Goal: Information Seeking & Learning: Learn about a topic

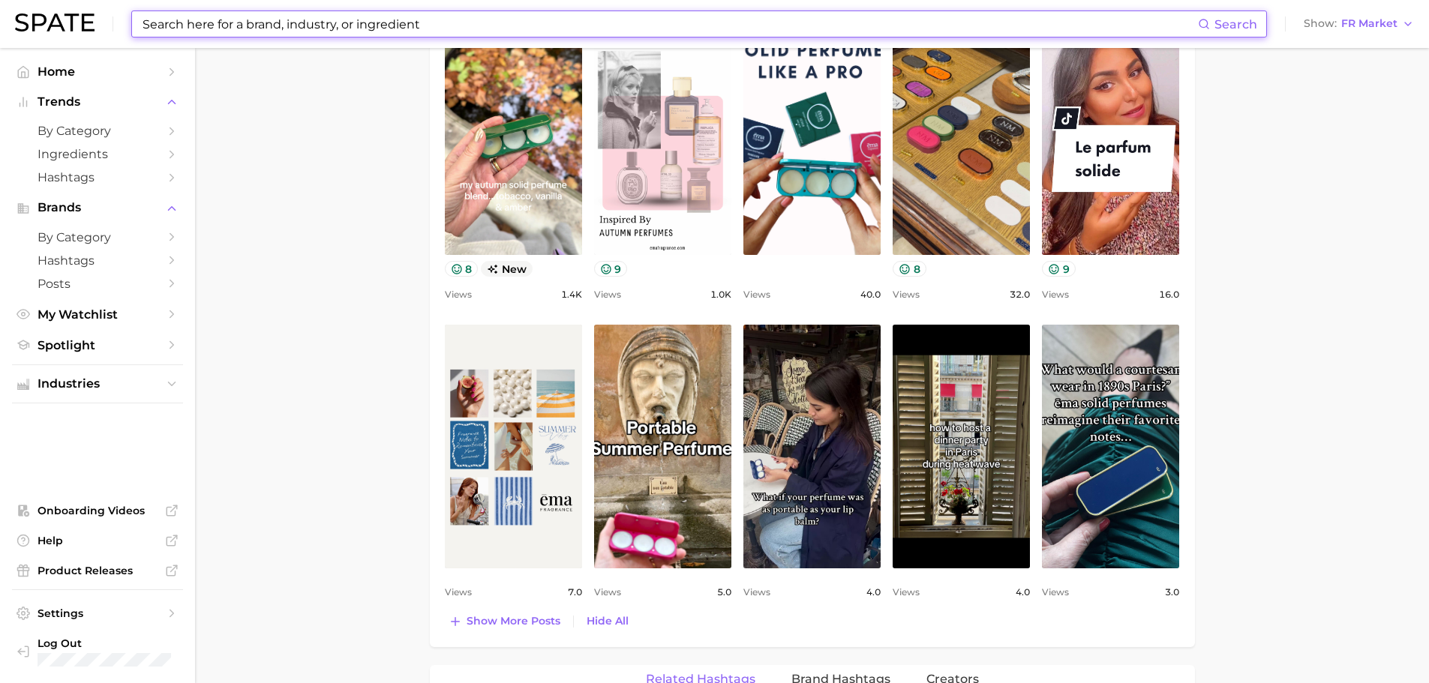
click at [252, 31] on input at bounding box center [669, 24] width 1057 height 26
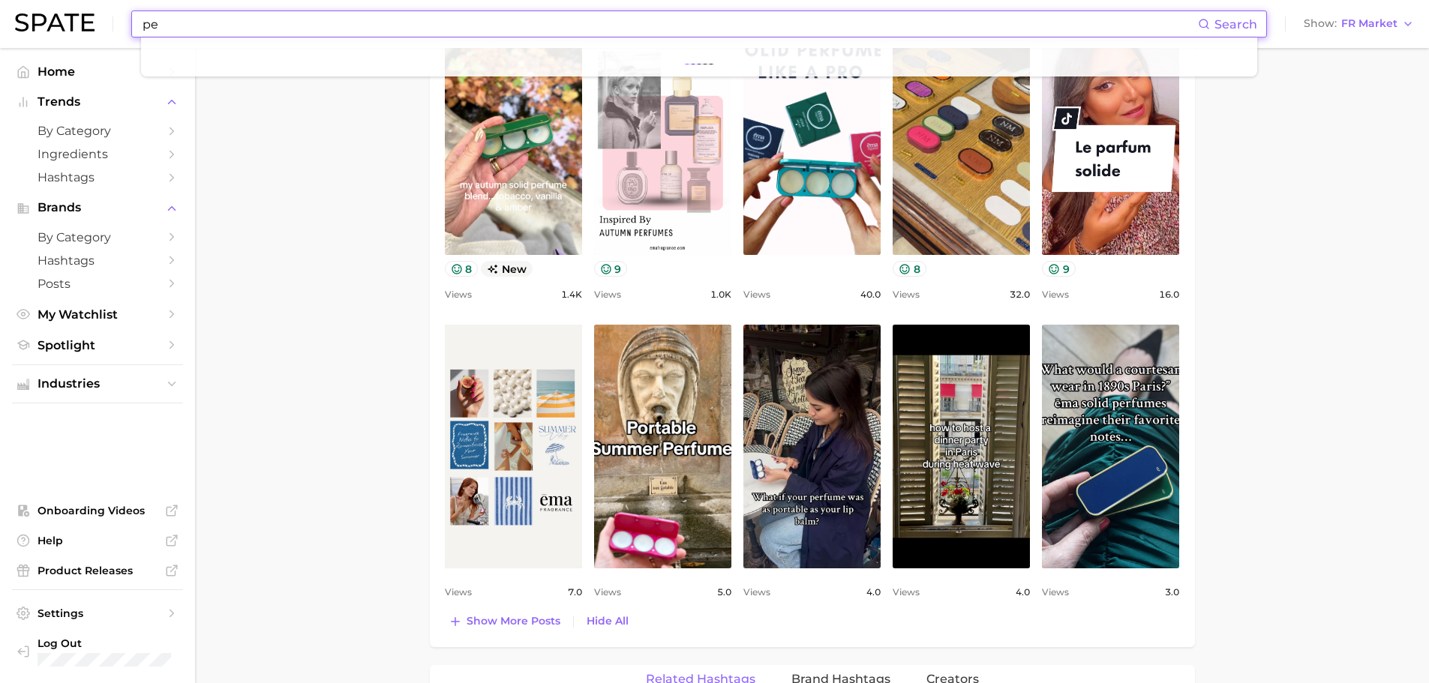
type input "p"
type input "perfume"
click at [173, 135] on icon "Sidebar" at bounding box center [172, 132] width 14 height 14
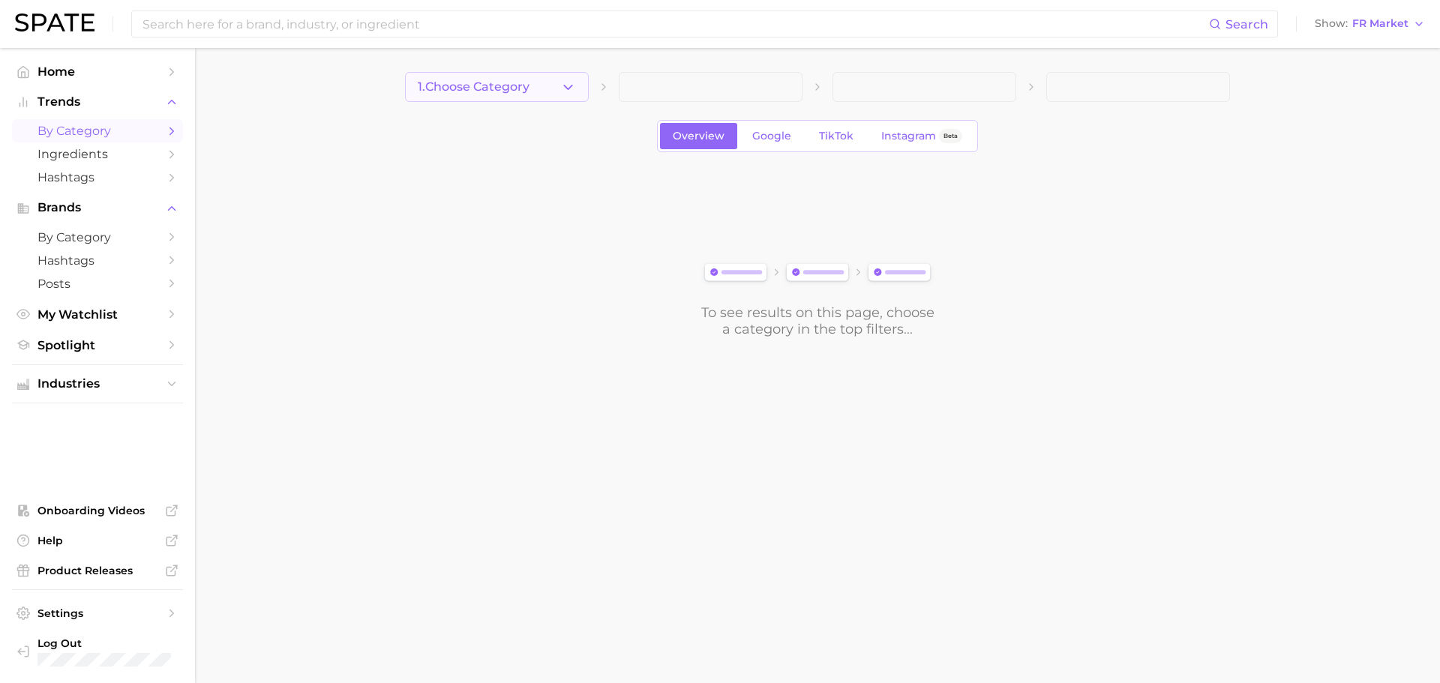
click at [557, 90] on button "1. Choose Category" at bounding box center [497, 87] width 184 height 30
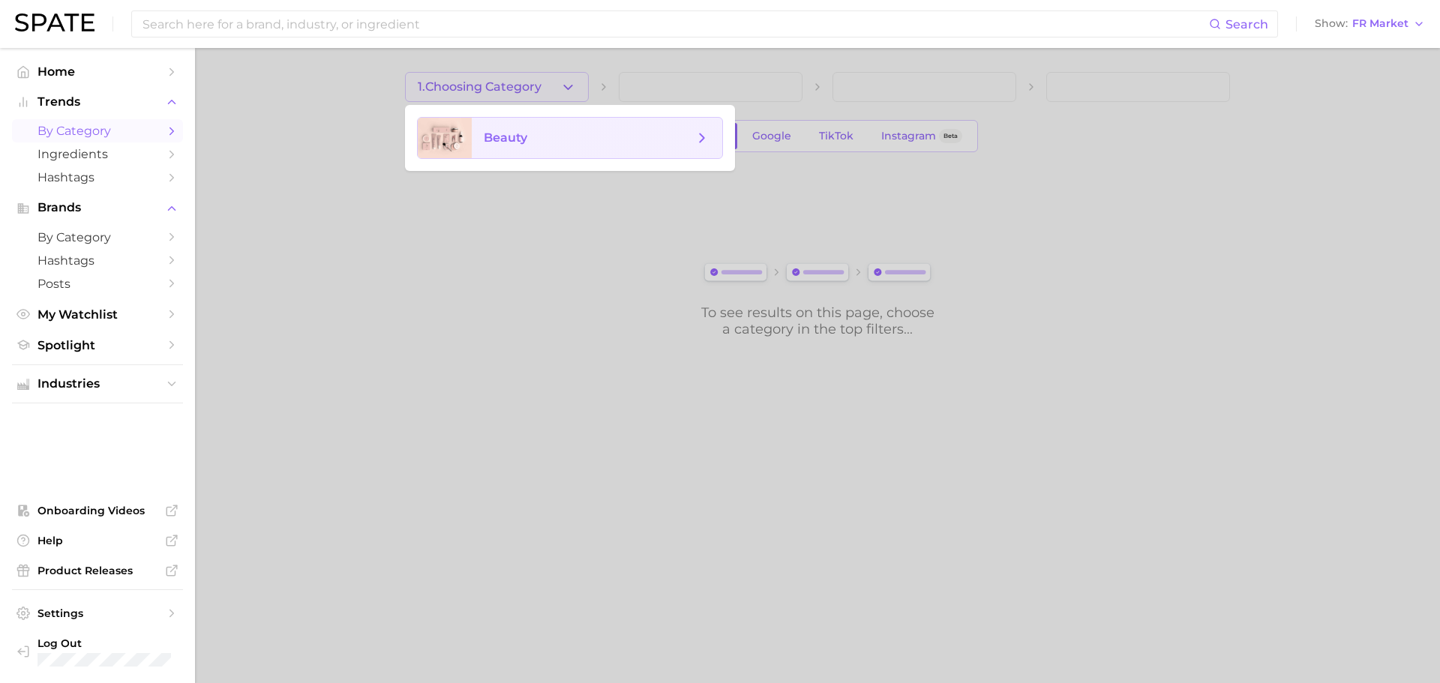
click at [555, 129] on span "beauty" at bounding box center [597, 138] width 251 height 41
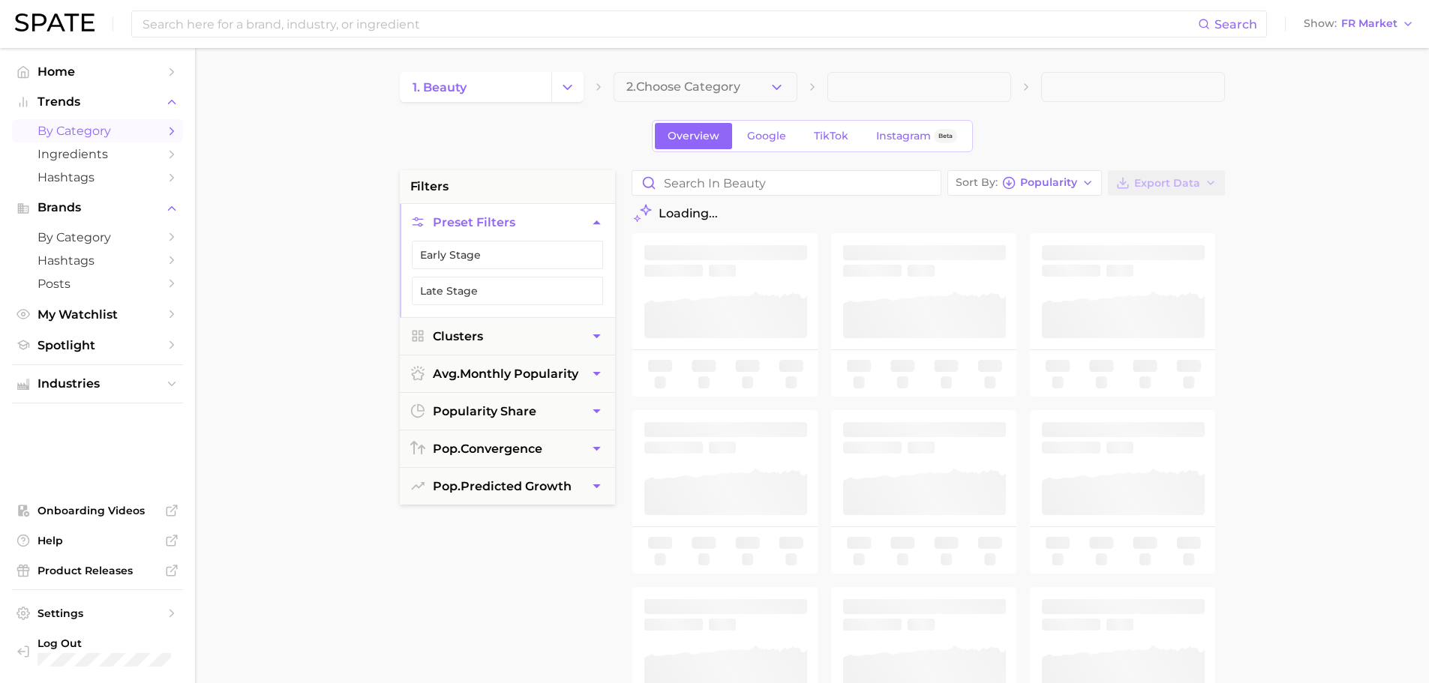
click at [716, 91] on span "2. Choose Category" at bounding box center [683, 87] width 114 height 14
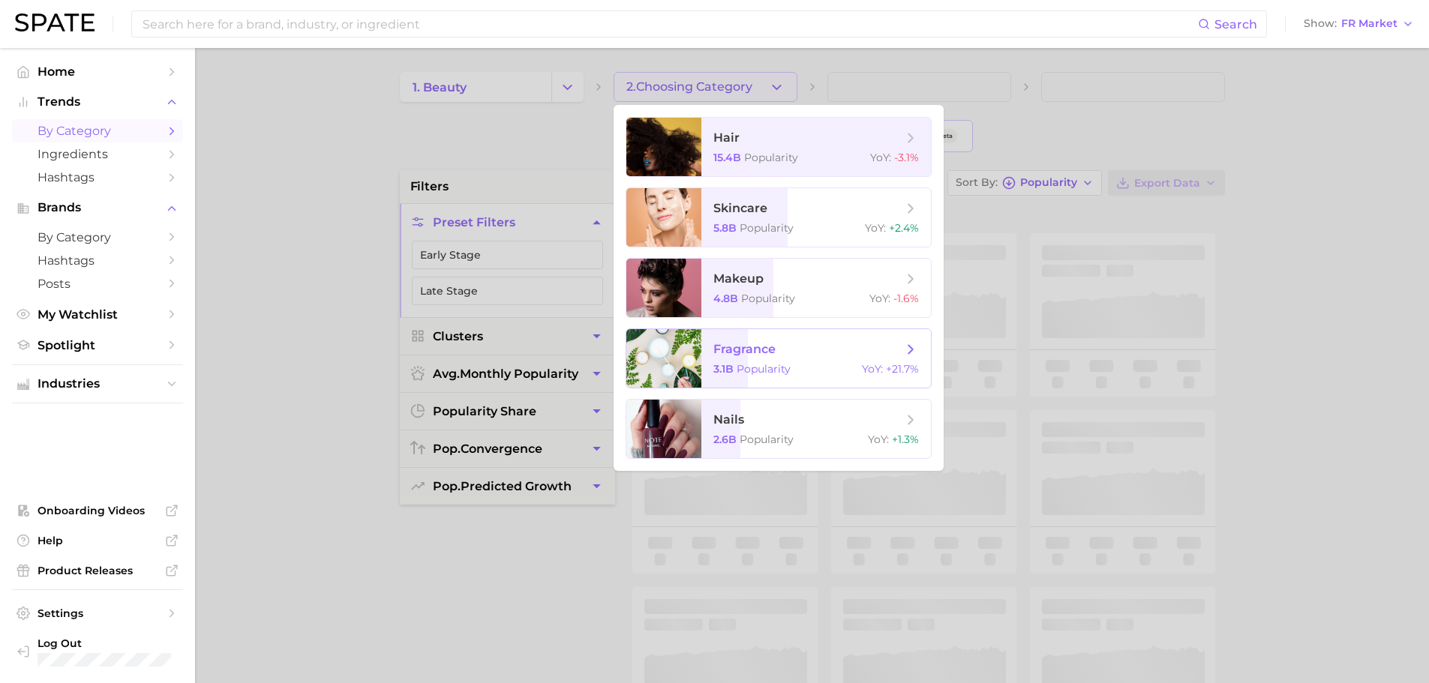
click at [830, 368] on div "3.1b Popularity YoY : +21.7%" at bounding box center [816, 369] width 206 height 14
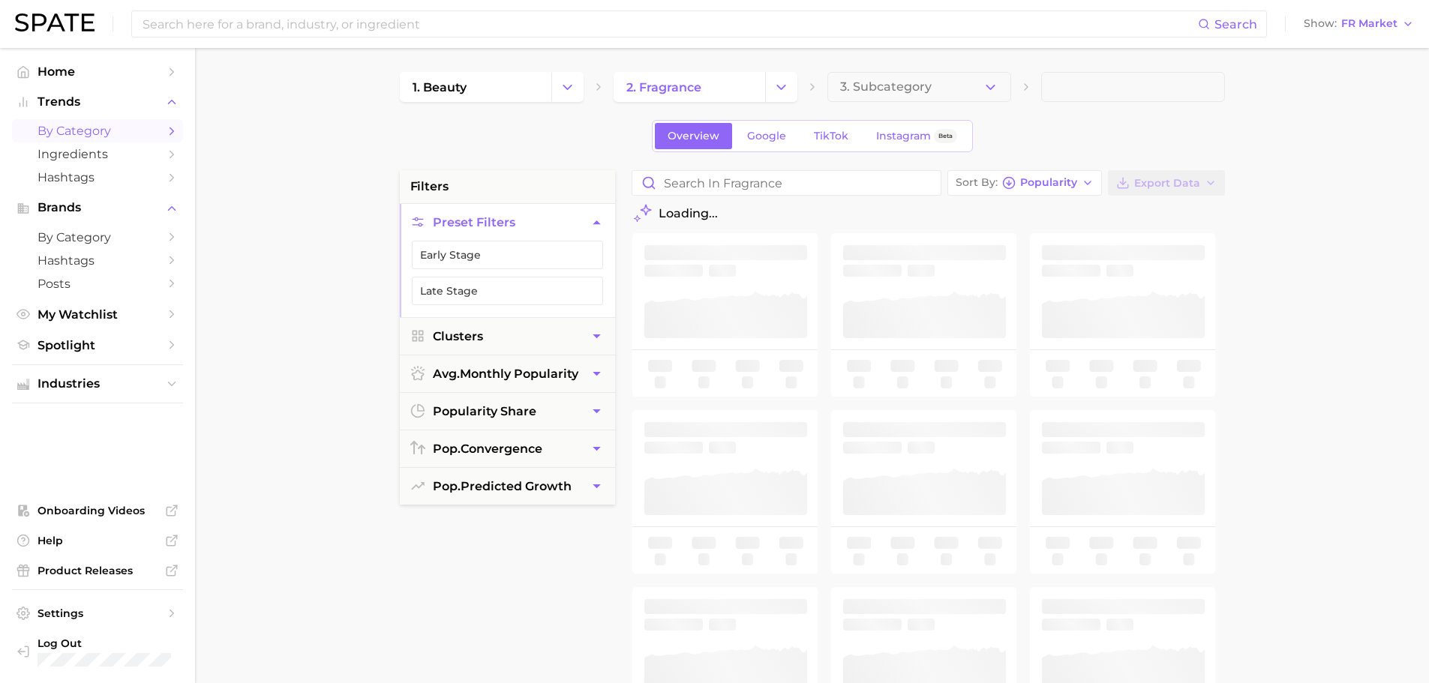
drag, startPoint x: 901, startPoint y: 352, endPoint x: 1242, endPoint y: 254, distance: 355.2
click at [1266, 307] on main "1. beauty 2. fragrance 3. Subcategory Overview Google TikTok Instagram Beta fil…" at bounding box center [812, 617] width 1234 height 1138
click at [977, 83] on button "3. Subcategory" at bounding box center [919, 87] width 184 height 30
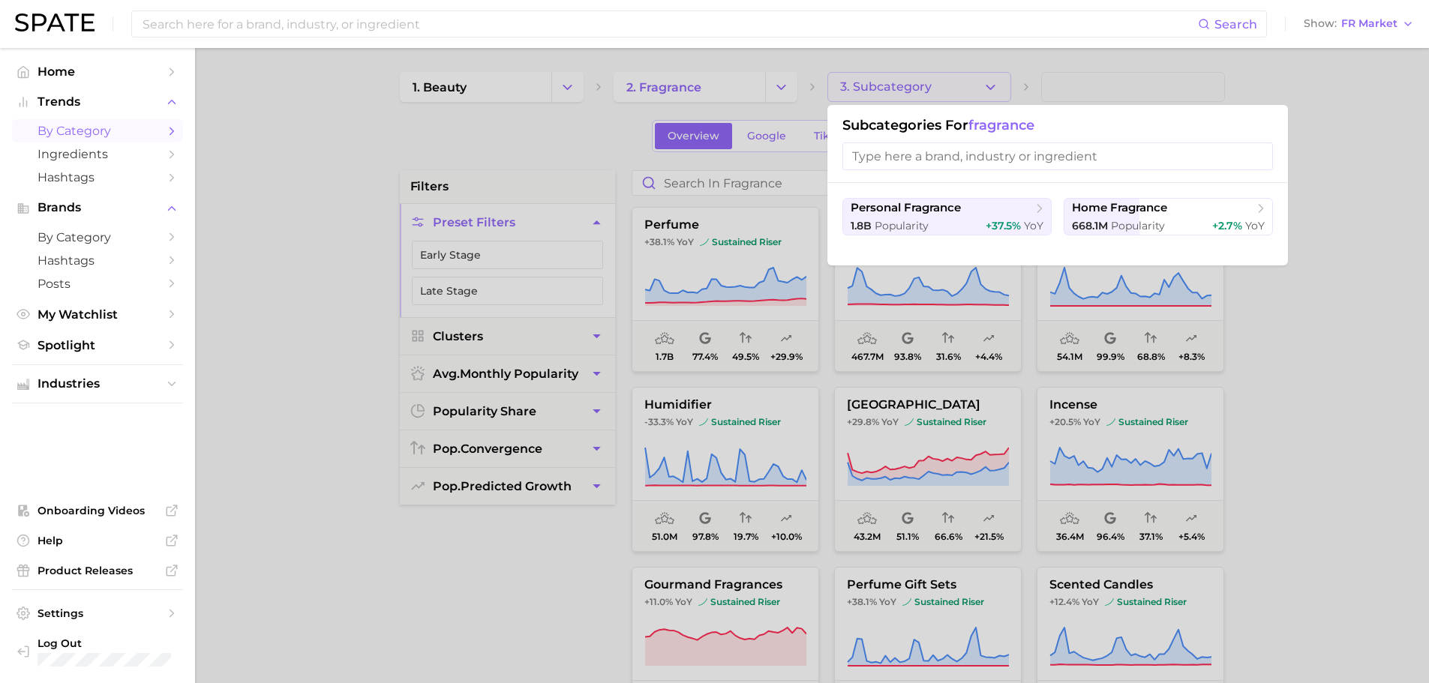
click at [1293, 395] on div at bounding box center [714, 341] width 1429 height 683
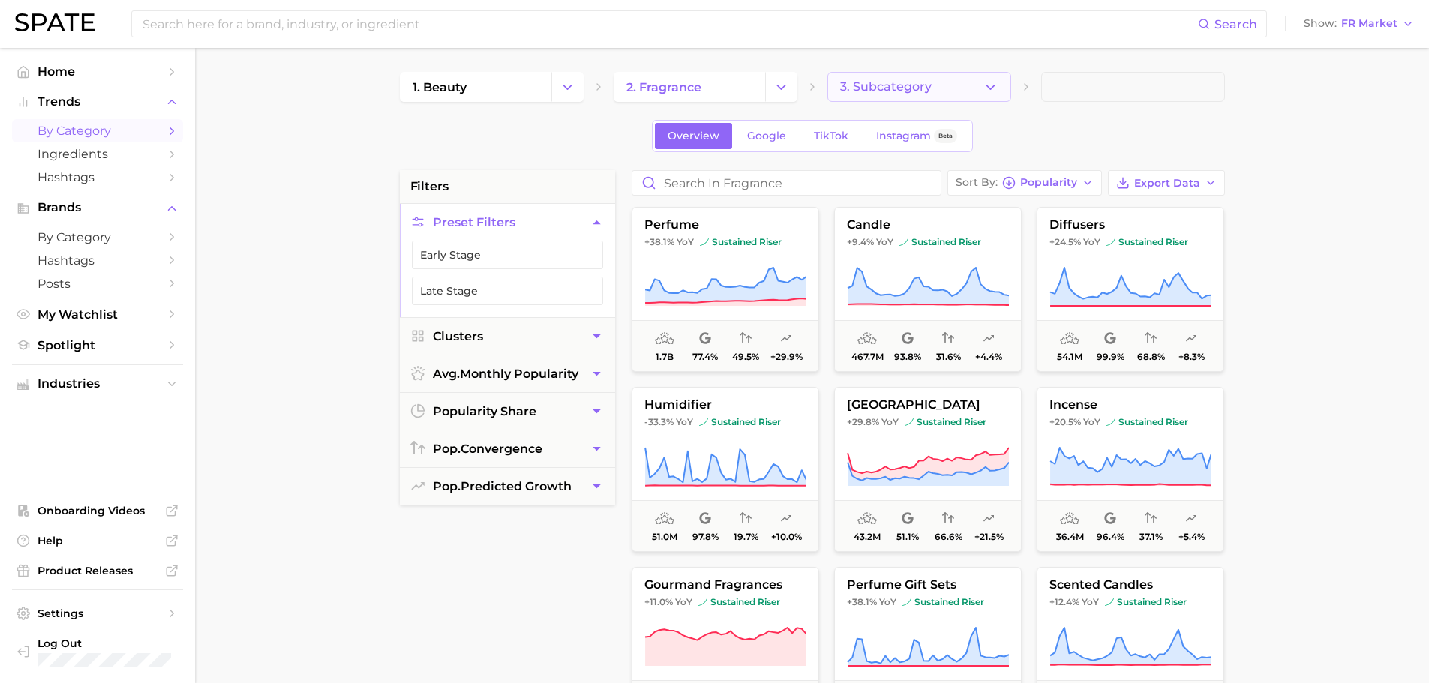
click at [920, 86] on span "3. Subcategory" at bounding box center [886, 87] width 92 height 14
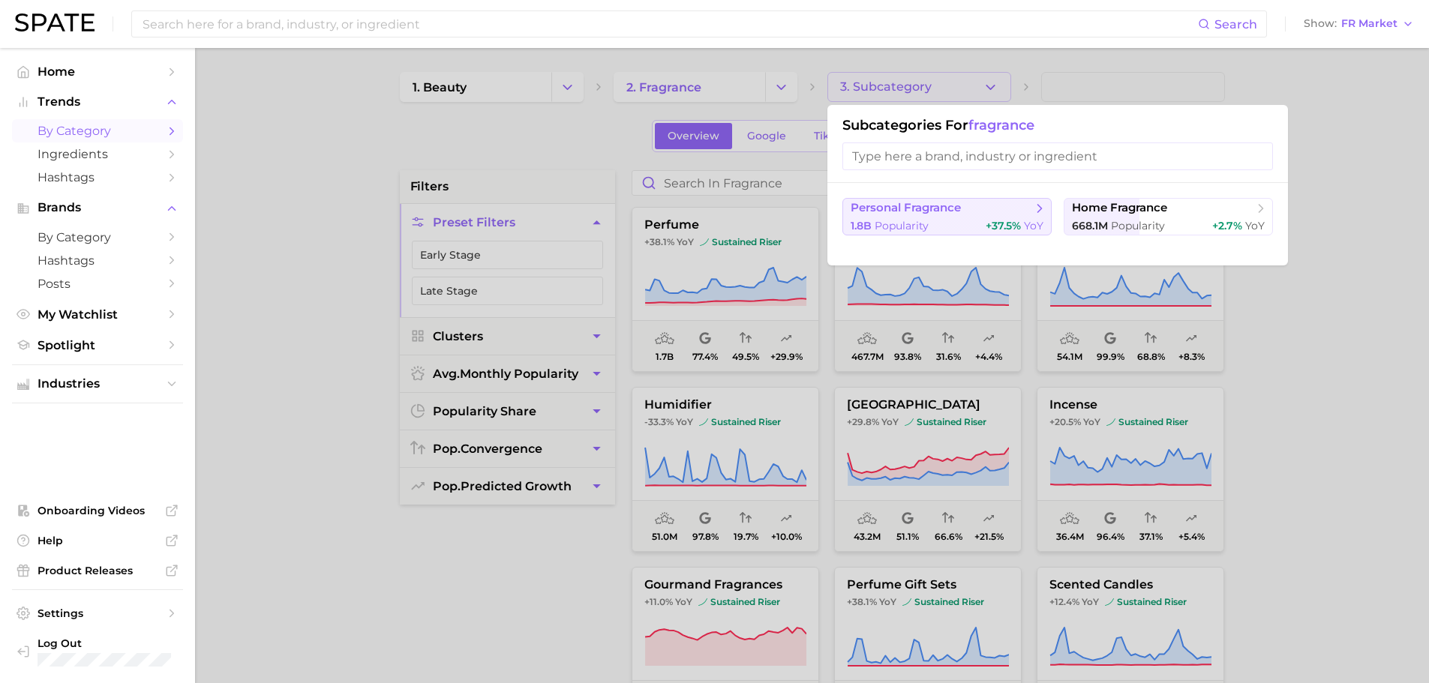
click at [968, 219] on div "1.8b Popularity +37.5% YoY" at bounding box center [947, 226] width 193 height 14
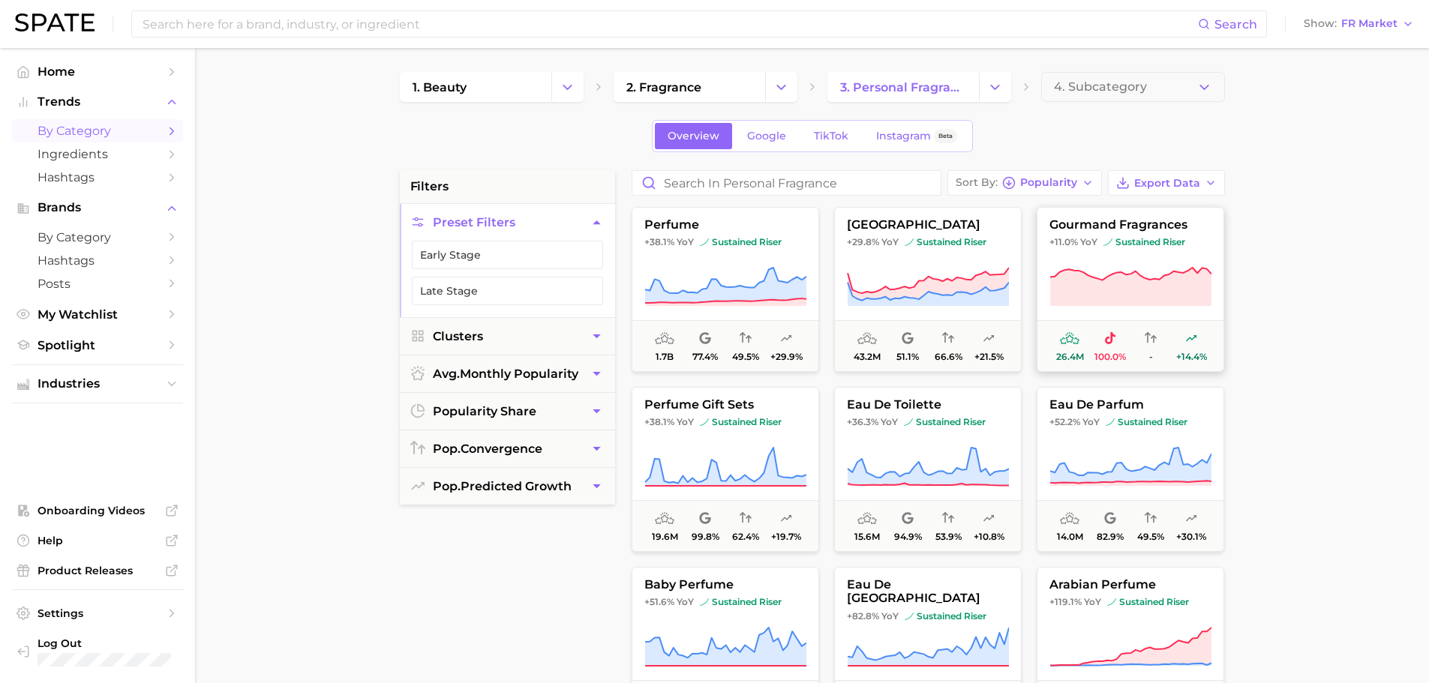
click at [1169, 291] on icon at bounding box center [1130, 287] width 161 height 38
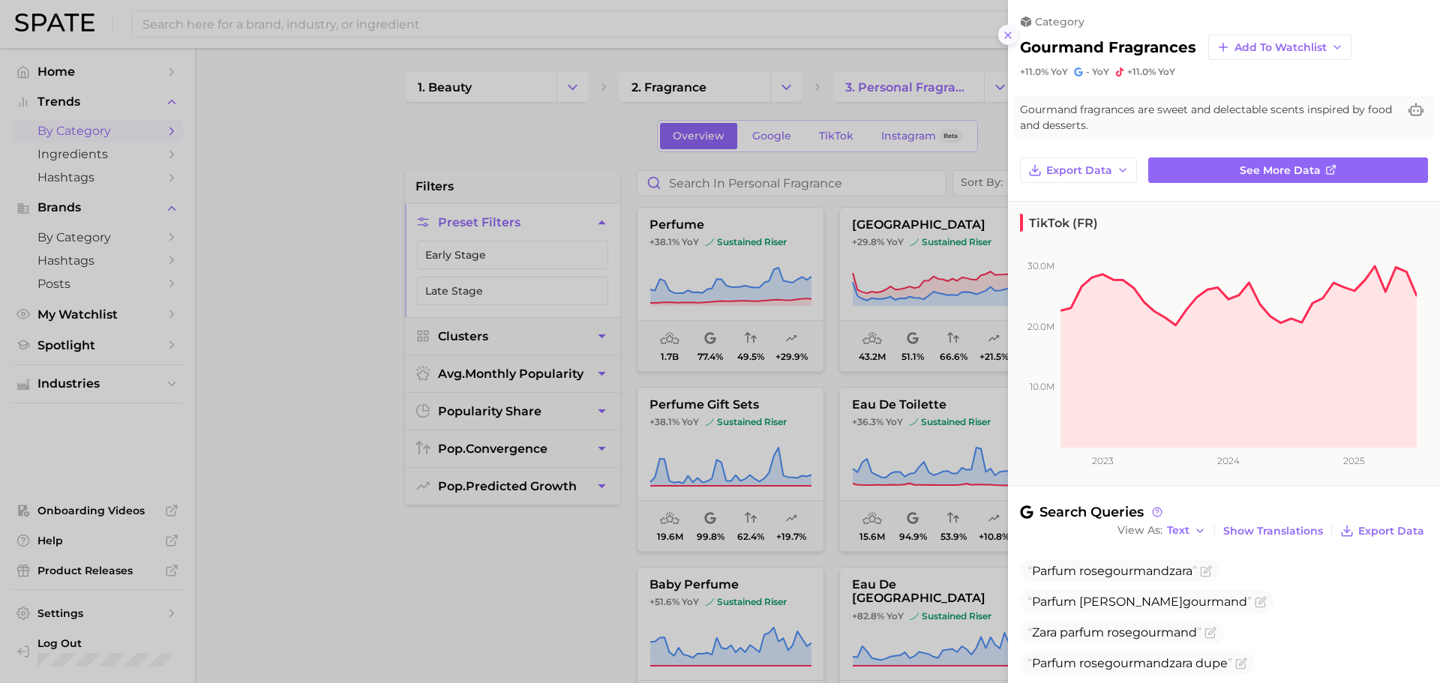
click at [1002, 35] on icon at bounding box center [1008, 35] width 12 height 12
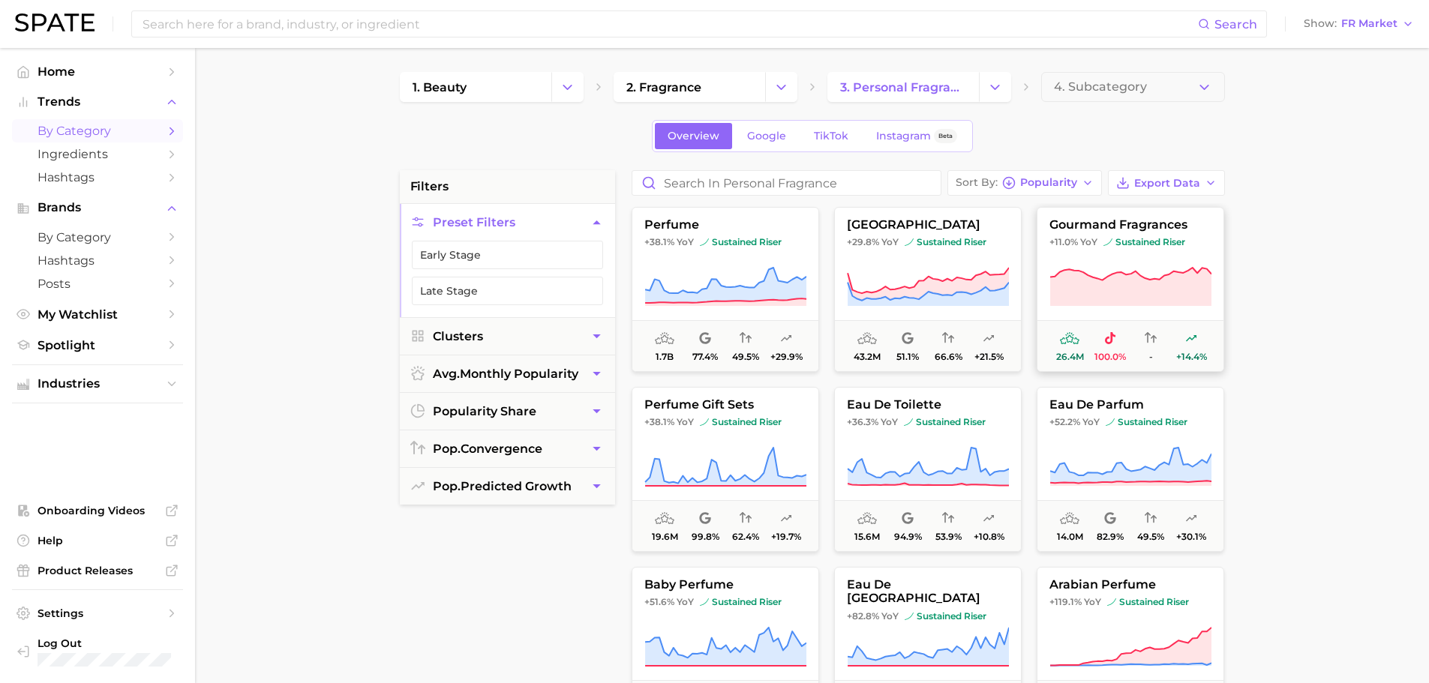
click at [1166, 271] on icon at bounding box center [1130, 287] width 162 height 42
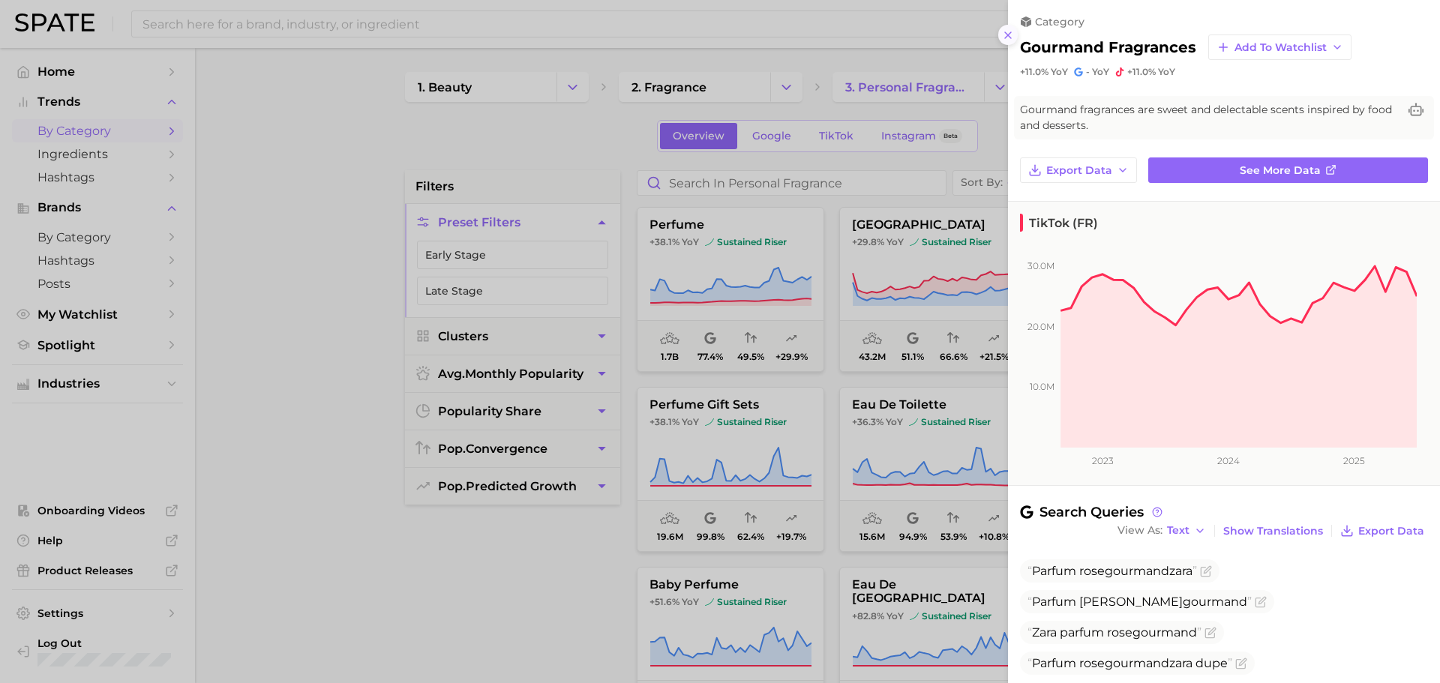
click at [1004, 34] on icon at bounding box center [1008, 35] width 12 height 12
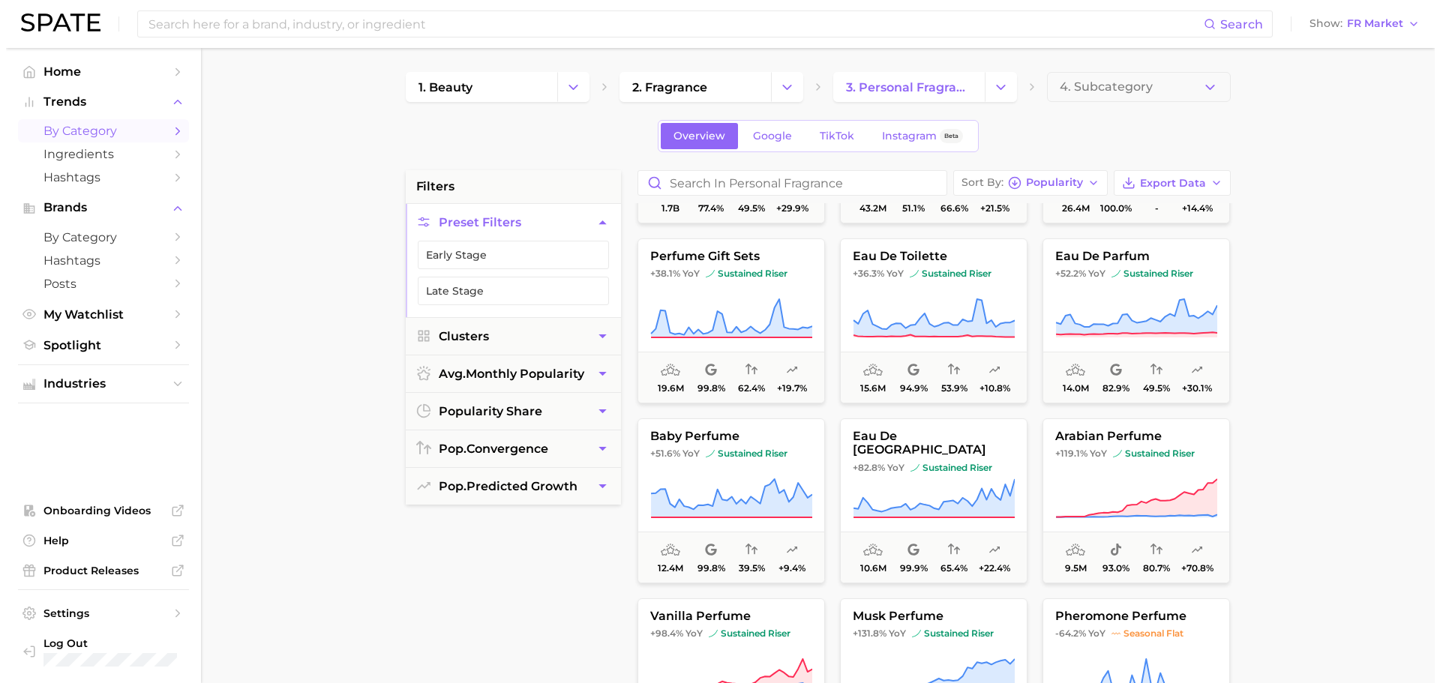
scroll to position [150, 0]
click at [1163, 489] on icon at bounding box center [1130, 497] width 162 height 42
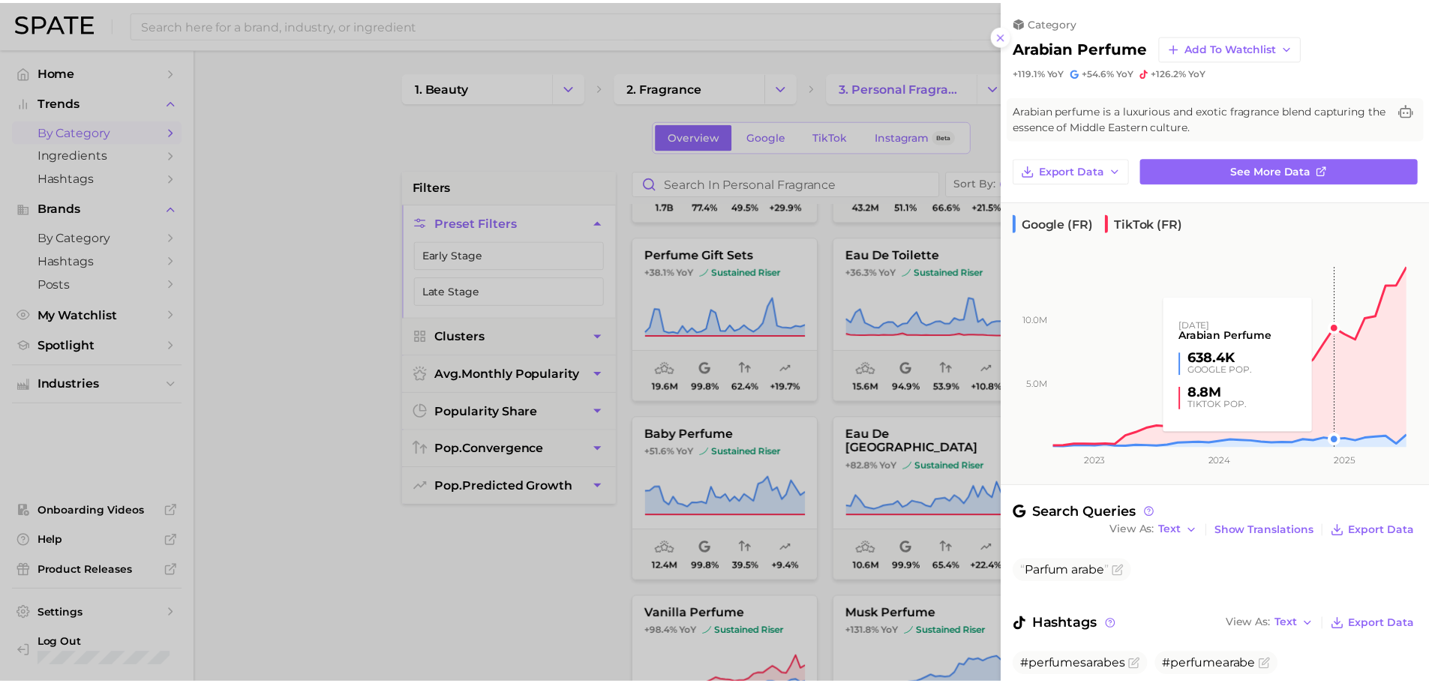
scroll to position [196, 0]
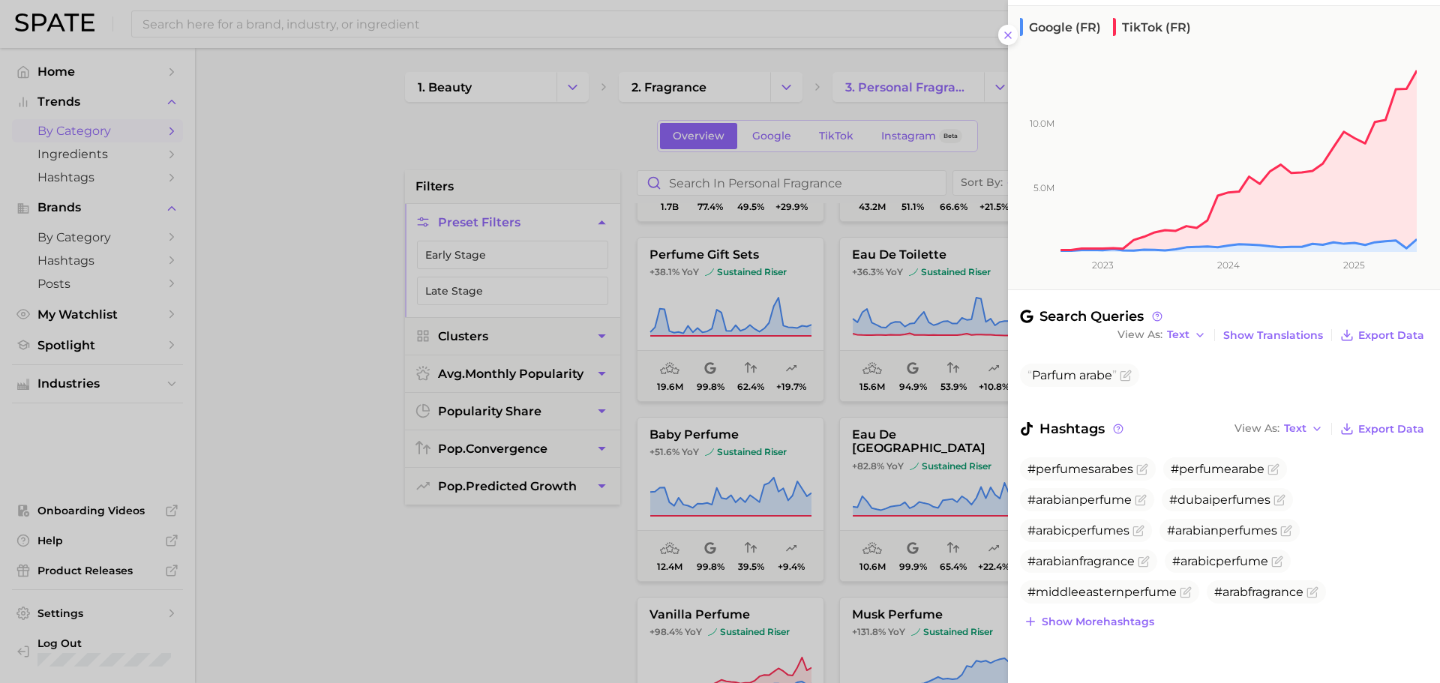
click at [922, 317] on div at bounding box center [720, 341] width 1440 height 683
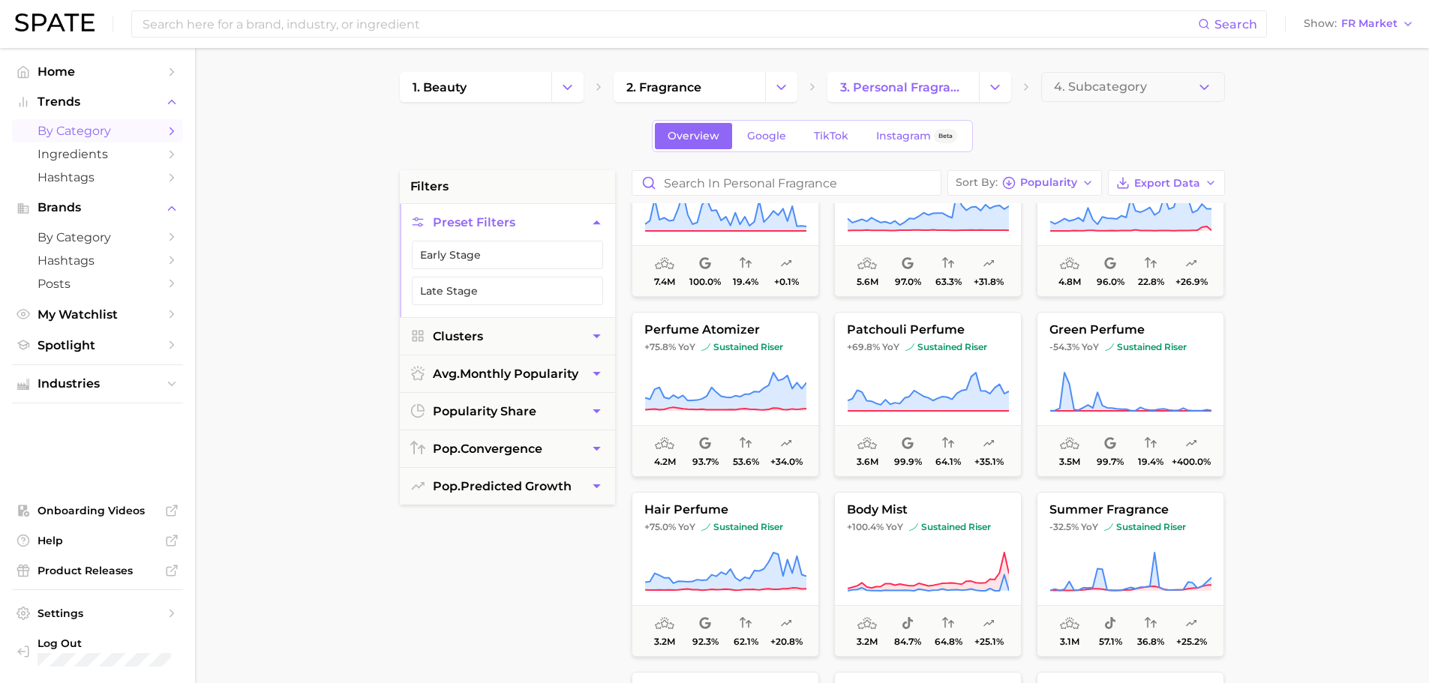
scroll to position [781, 0]
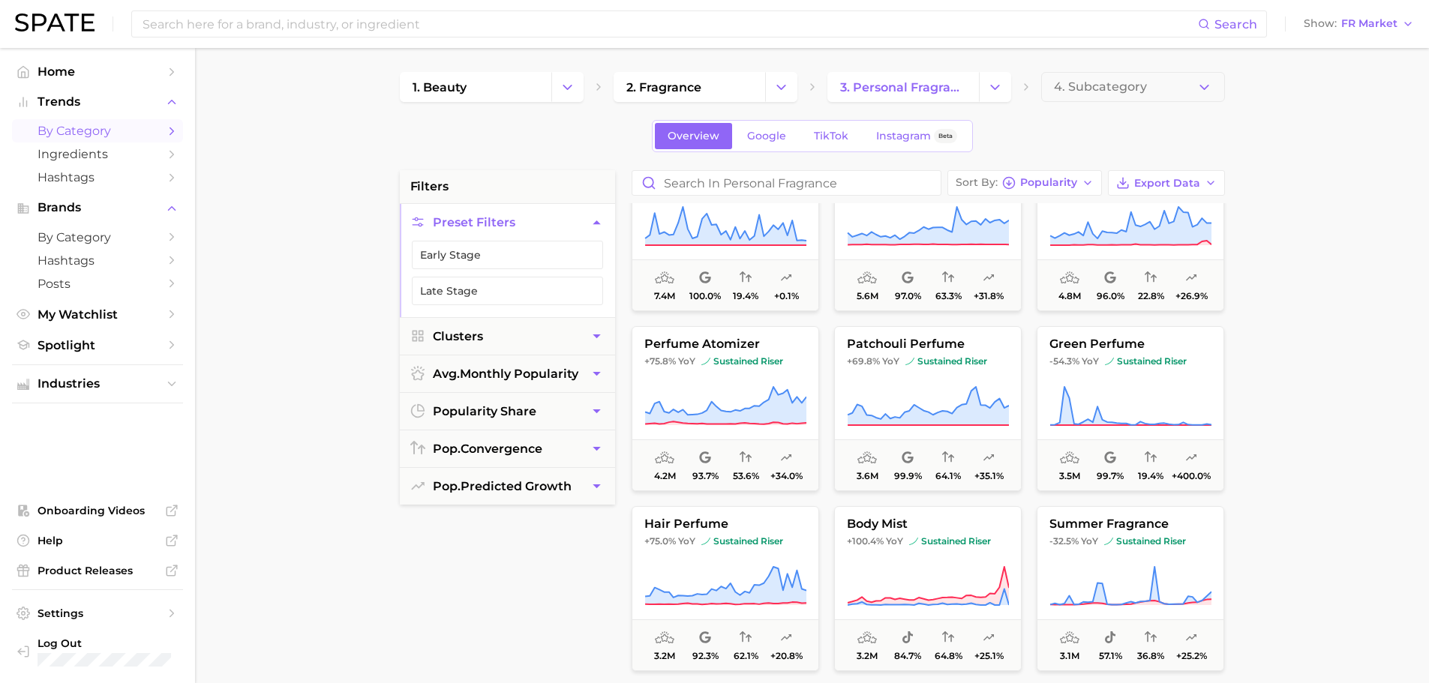
click at [1329, 239] on main "1. beauty 2. fragrance 3. personal fragrance 4. Subcategory Overview Google Tik…" at bounding box center [812, 617] width 1234 height 1138
